Goal: Transaction & Acquisition: Purchase product/service

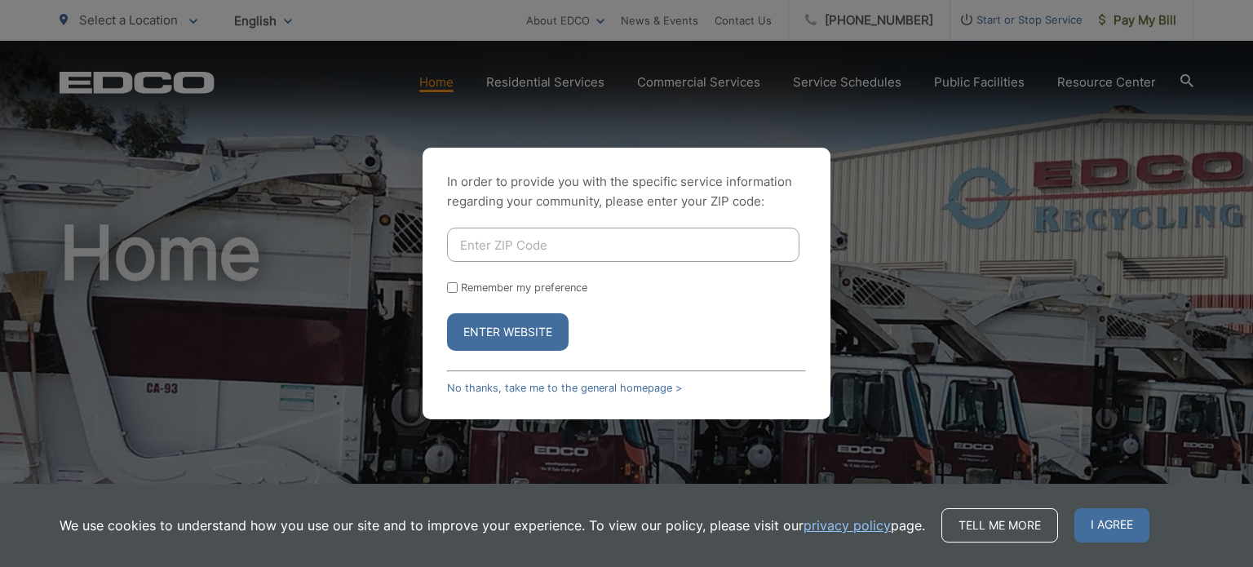
click at [601, 237] on input "Enter ZIP Code" at bounding box center [623, 245] width 352 height 34
type input "90623"
click at [534, 288] on label "Remember my preference" at bounding box center [524, 287] width 126 height 12
click at [458, 288] on input "Remember my preference" at bounding box center [452, 287] width 11 height 11
checkbox input "true"
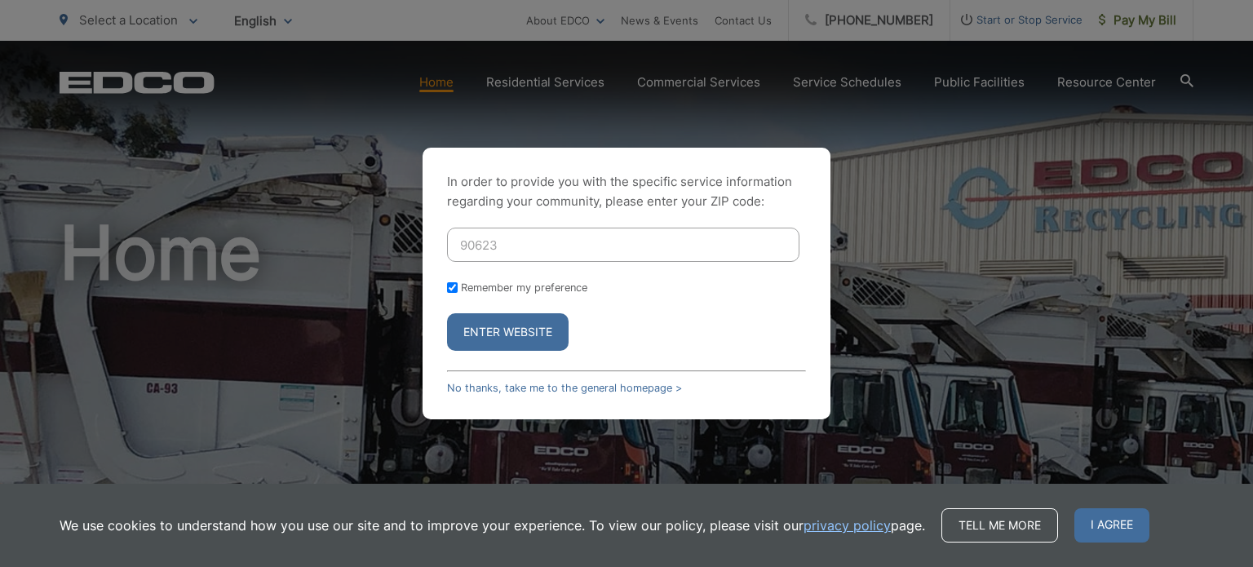
click at [514, 334] on button "Enter Website" at bounding box center [508, 332] width 122 height 38
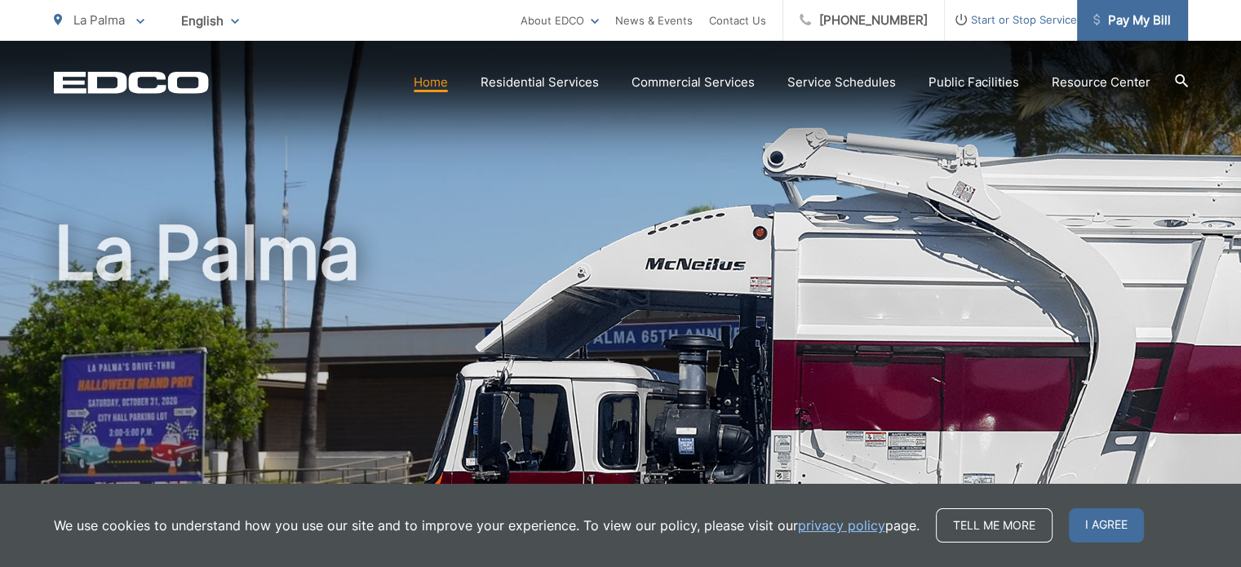
click at [1119, 19] on span "Pay My Bill" at bounding box center [1131, 21] width 77 height 20
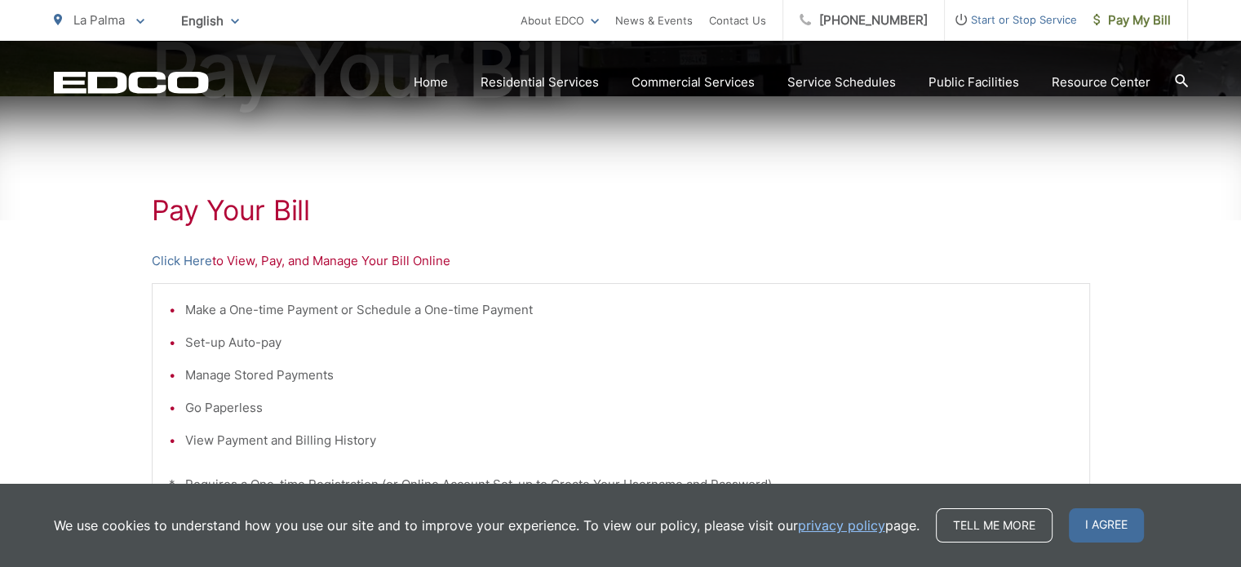
scroll to position [326, 0]
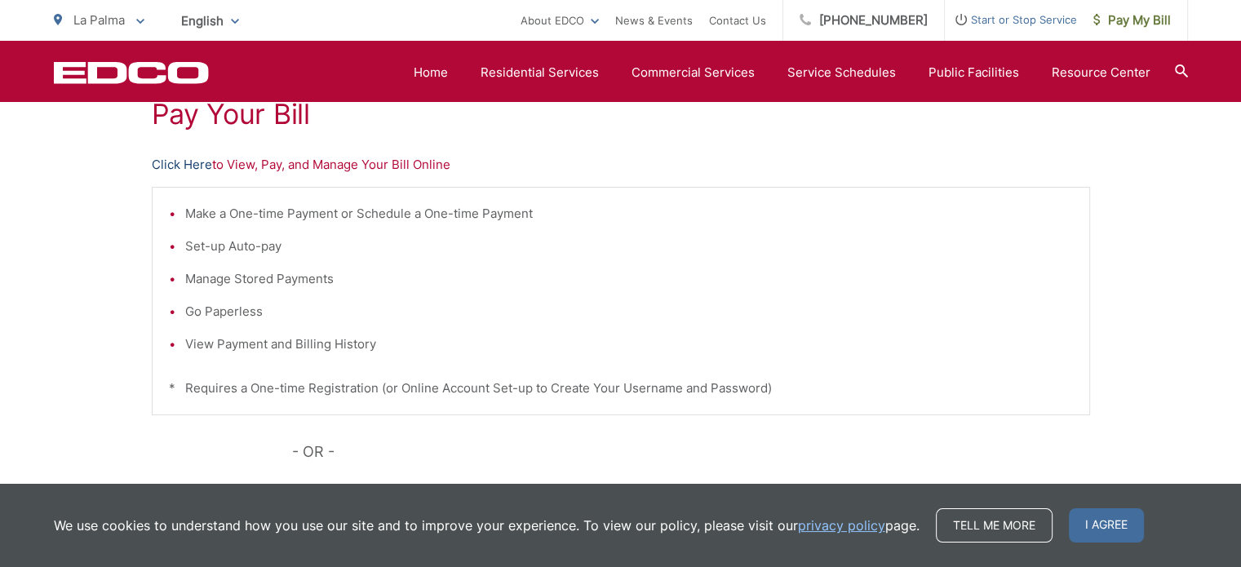
click at [191, 160] on link "Click Here" at bounding box center [182, 165] width 60 height 20
